Goal: Transaction & Acquisition: Download file/media

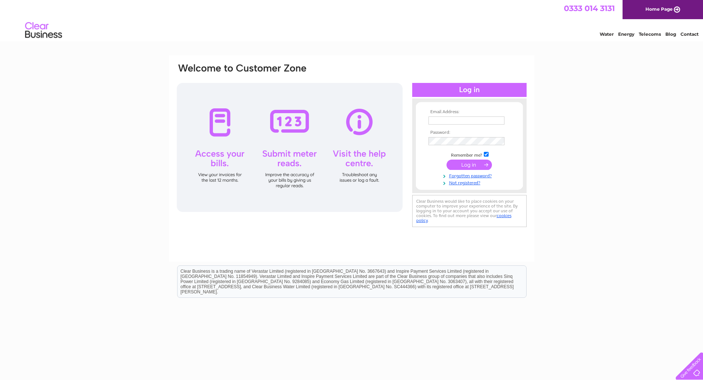
type input "commercialteam@g1group.co.uk"
click at [473, 166] on input "submit" at bounding box center [468, 165] width 45 height 10
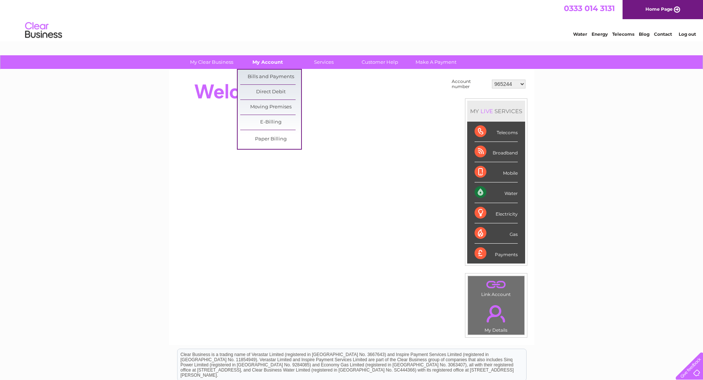
click at [264, 62] on link "My Account" at bounding box center [267, 62] width 61 height 14
click at [264, 72] on link "Bills and Payments" at bounding box center [270, 77] width 61 height 15
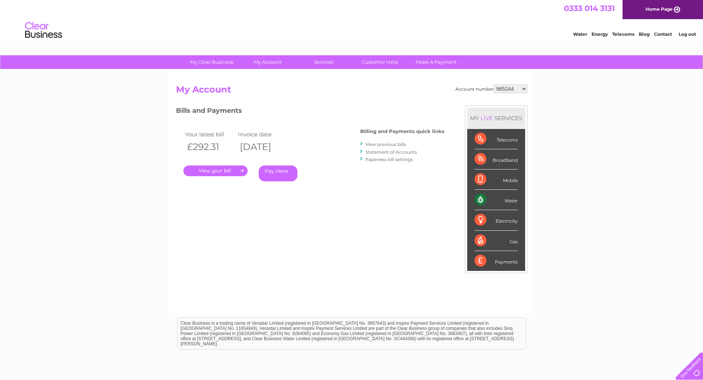
click at [523, 89] on select "965244 996217 1079010 1106534 1109479 1113142 1117359 1117996 1129037 1136620 1…" at bounding box center [511, 88] width 34 height 9
select select "1117996"
click at [494, 84] on select "965244 996217 1079010 1106534 1109479 1113142 1117359 1117996 1129037 1136620 1…" at bounding box center [511, 88] width 34 height 9
click at [226, 170] on link "." at bounding box center [215, 171] width 64 height 11
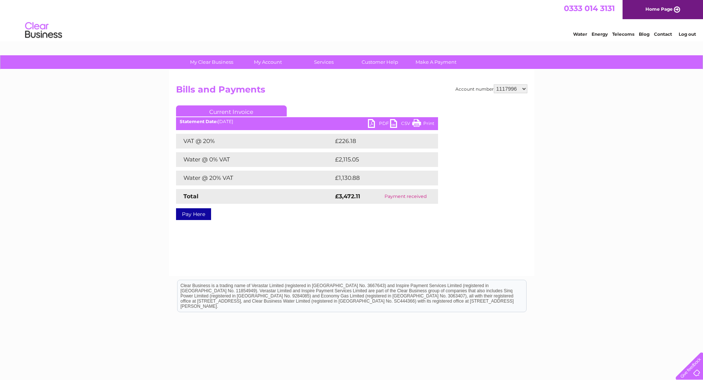
click at [377, 122] on link "PDF" at bounding box center [379, 124] width 22 height 11
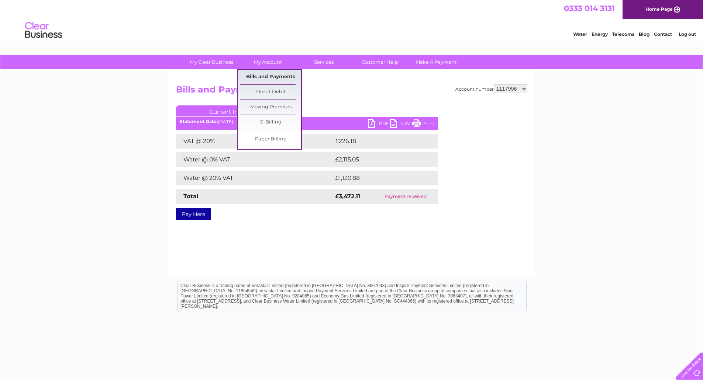
click at [271, 78] on link "Bills and Payments" at bounding box center [270, 77] width 61 height 15
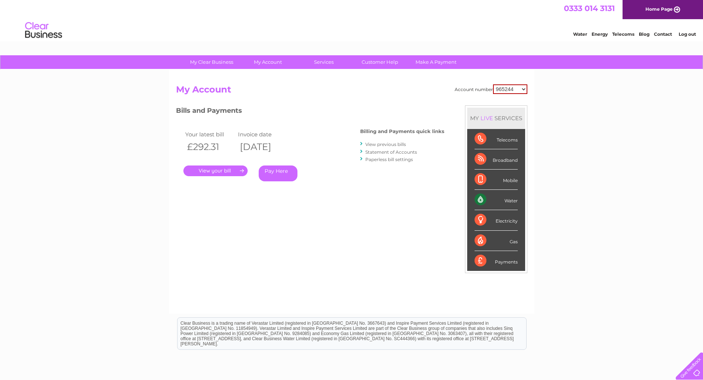
click at [398, 145] on link "View previous bills" at bounding box center [385, 145] width 41 height 6
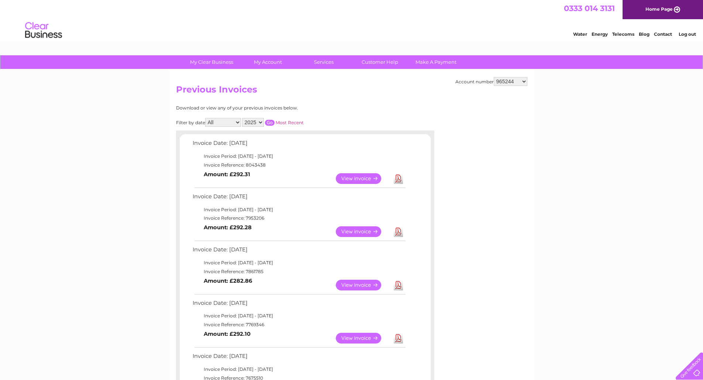
click at [522, 80] on select "965244 996217 1079010 1106534 1109479 1113142 1117359 1117996 1129037 1136620 1…" at bounding box center [511, 81] width 34 height 9
select select "1117996"
click at [494, 77] on select "965244 996217 1079010 1106534 1109479 1113142 1117359 1117996 1129037 1136620 1…" at bounding box center [511, 81] width 34 height 9
click at [359, 232] on link "View" at bounding box center [363, 231] width 54 height 11
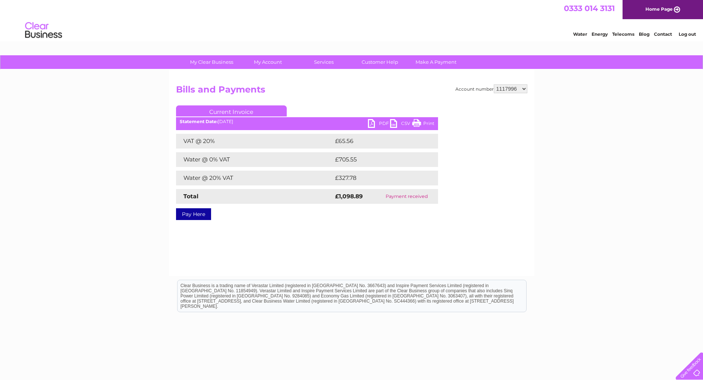
click at [383, 121] on link "PDF" at bounding box center [379, 124] width 22 height 11
click at [128, 133] on div "My Clear Business Login Details My Details My Preferences Link Account My Accou…" at bounding box center [351, 228] width 703 height 347
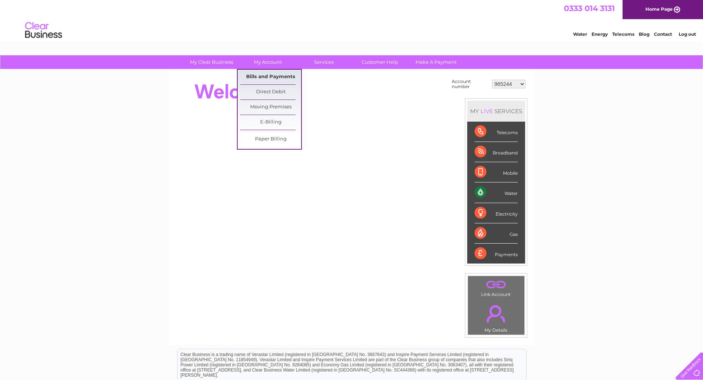
click at [276, 76] on link "Bills and Payments" at bounding box center [270, 77] width 61 height 15
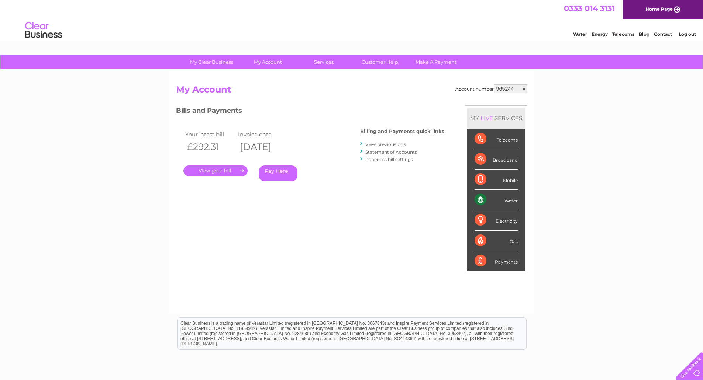
click at [402, 145] on link "View previous bills" at bounding box center [385, 145] width 41 height 6
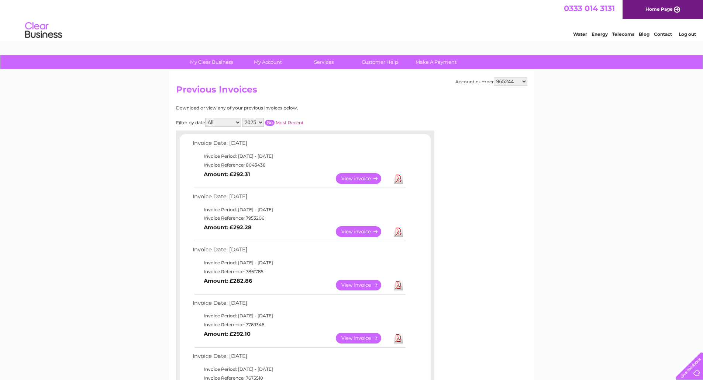
click at [399, 179] on link "Download" at bounding box center [398, 178] width 9 height 11
click at [400, 233] on link "Download" at bounding box center [398, 231] width 9 height 11
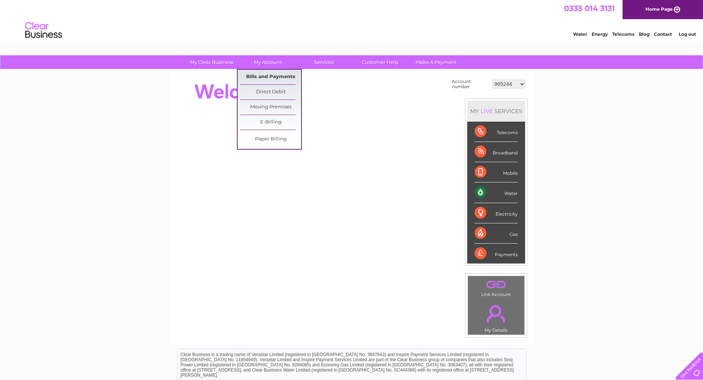
click at [271, 76] on link "Bills and Payments" at bounding box center [270, 77] width 61 height 15
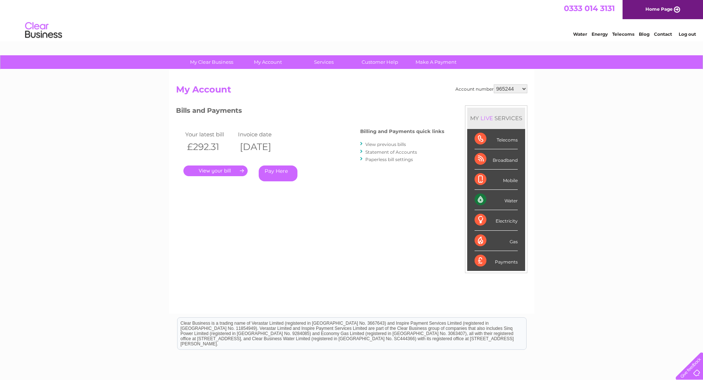
click at [395, 151] on link "Statement of Accounts" at bounding box center [391, 152] width 52 height 6
click at [392, 143] on link "View previous bills" at bounding box center [385, 145] width 41 height 6
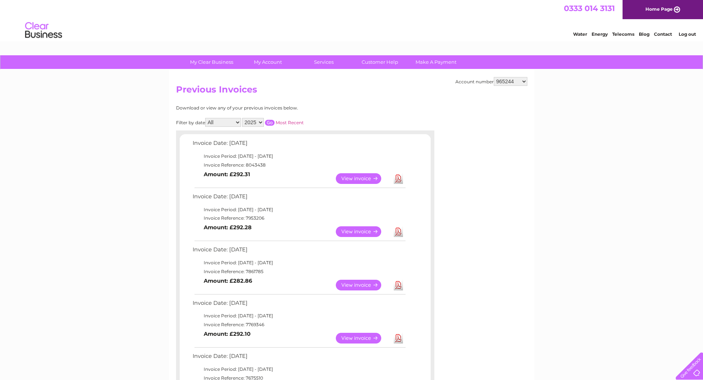
click at [521, 81] on select "965244 996217 1079010 1106534 1109479 1113142 1117359 1117996 1129037 1136620 1…" at bounding box center [511, 81] width 34 height 9
click at [523, 81] on select "965244 996217 1079010 1106534 1109479 1113142 1117359 1117996 1129037 1136620 1…" at bounding box center [511, 81] width 34 height 9
click at [524, 81] on select "965244 996217 1079010 1106534 1109479 1113142 1117359 1117996 1129037 1136620 1…" at bounding box center [511, 81] width 34 height 9
select select "30290575"
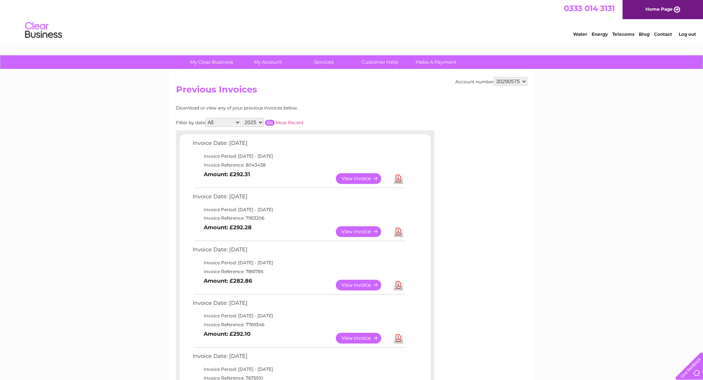
click at [494, 77] on select "965244 996217 1079010 1106534 1109479 1113142 1117359 1117996 1129037 1136620 1…" at bounding box center [511, 81] width 34 height 9
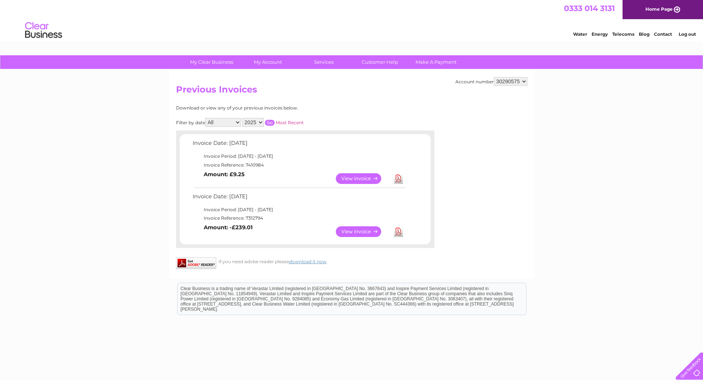
click at [523, 81] on select "965244 996217 1079010 1106534 1109479 1113142 1117359 1117996 1129037 1136620 1…" at bounding box center [511, 81] width 34 height 9
select select "30276474"
click at [494, 77] on select "965244 996217 1079010 1106534 1109479 1113142 1117359 1117996 1129037 1136620 1…" at bounding box center [511, 81] width 34 height 9
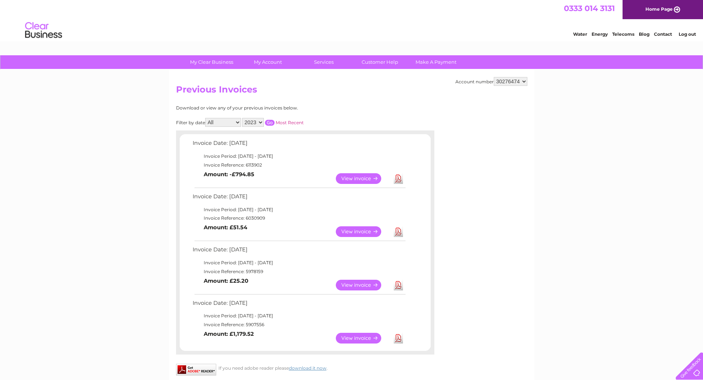
click at [523, 82] on select "965244 996217 1079010 1106534 1109479 1113142 1117359 1117996 1129037 1136620 1…" at bounding box center [511, 81] width 34 height 9
select select "1150856"
click at [494, 77] on select "965244 996217 1079010 1106534 1109479 1113142 1117359 1117996 1129037 1136620 1…" at bounding box center [511, 81] width 34 height 9
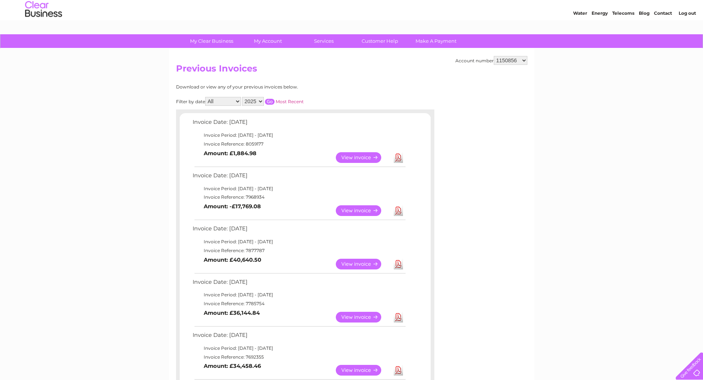
scroll to position [37, 0]
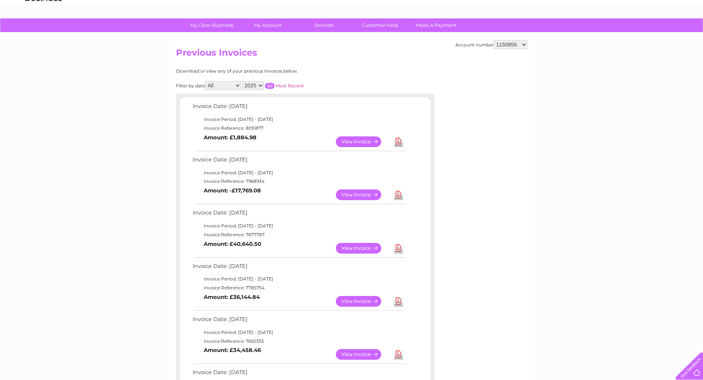
click at [398, 141] on link "Download" at bounding box center [398, 141] width 9 height 11
click at [524, 44] on select "965244 996217 1079010 1106534 1109479 1113142 1117359 1117996 1129037 1136620 1…" at bounding box center [511, 44] width 34 height 9
